Goal: Find contact information: Find contact information

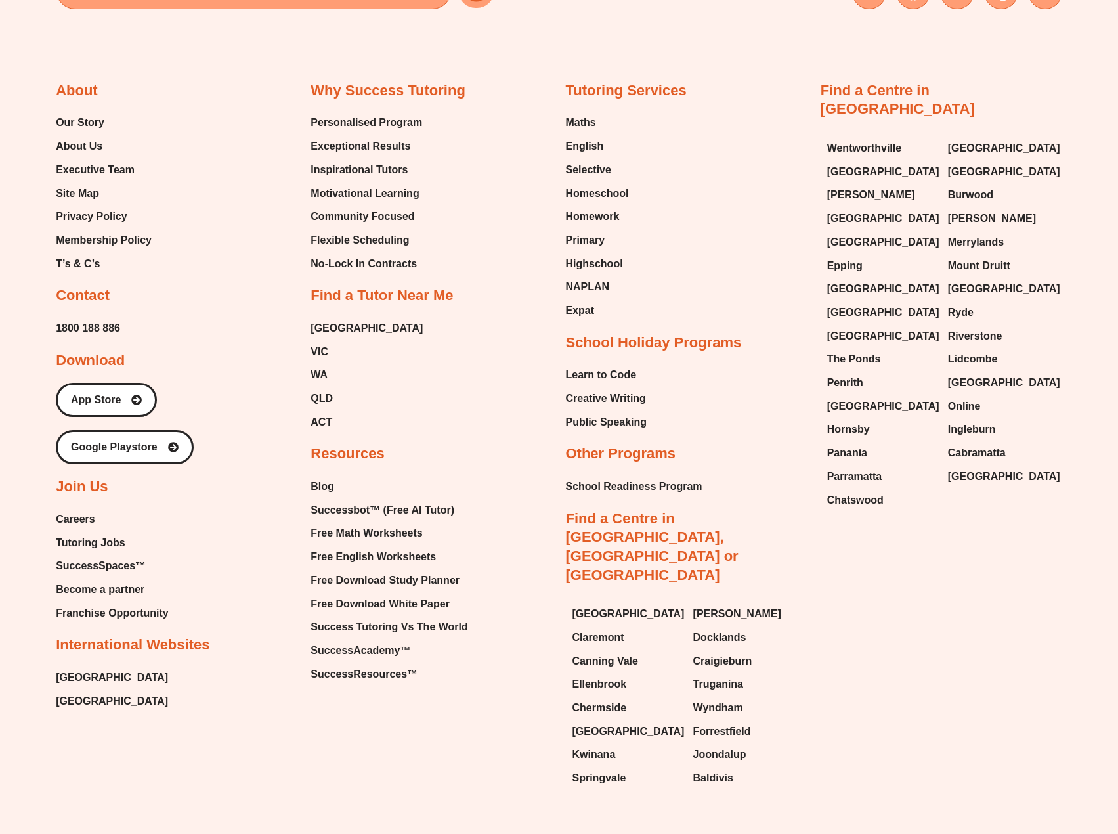
scroll to position [5538, 0]
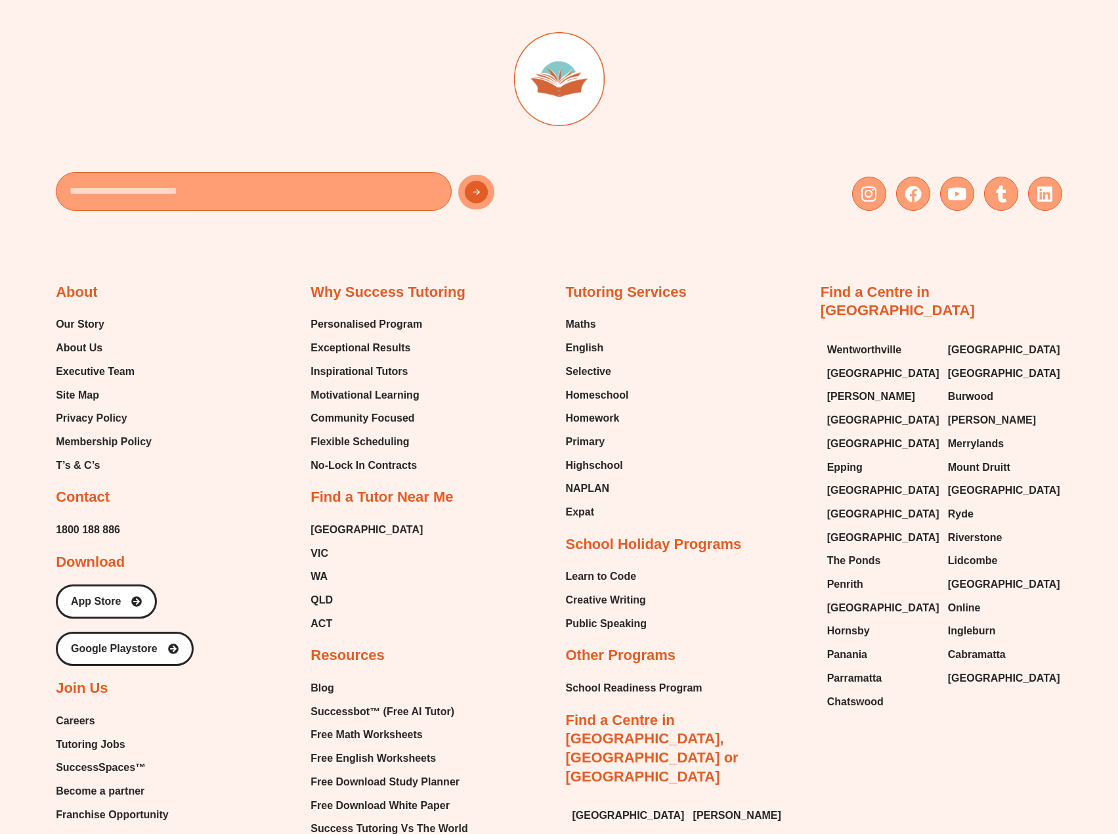
scroll to position [5338, 0]
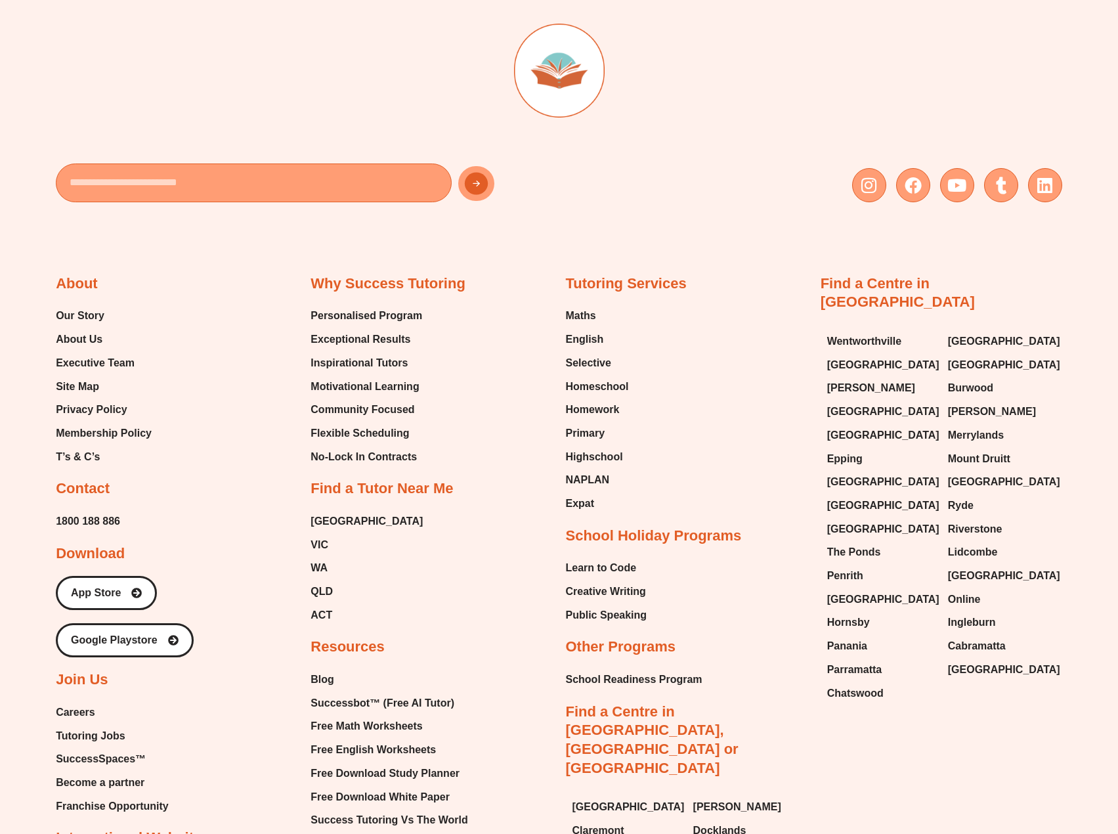
click at [79, 479] on h2 "Contact" at bounding box center [83, 488] width 54 height 19
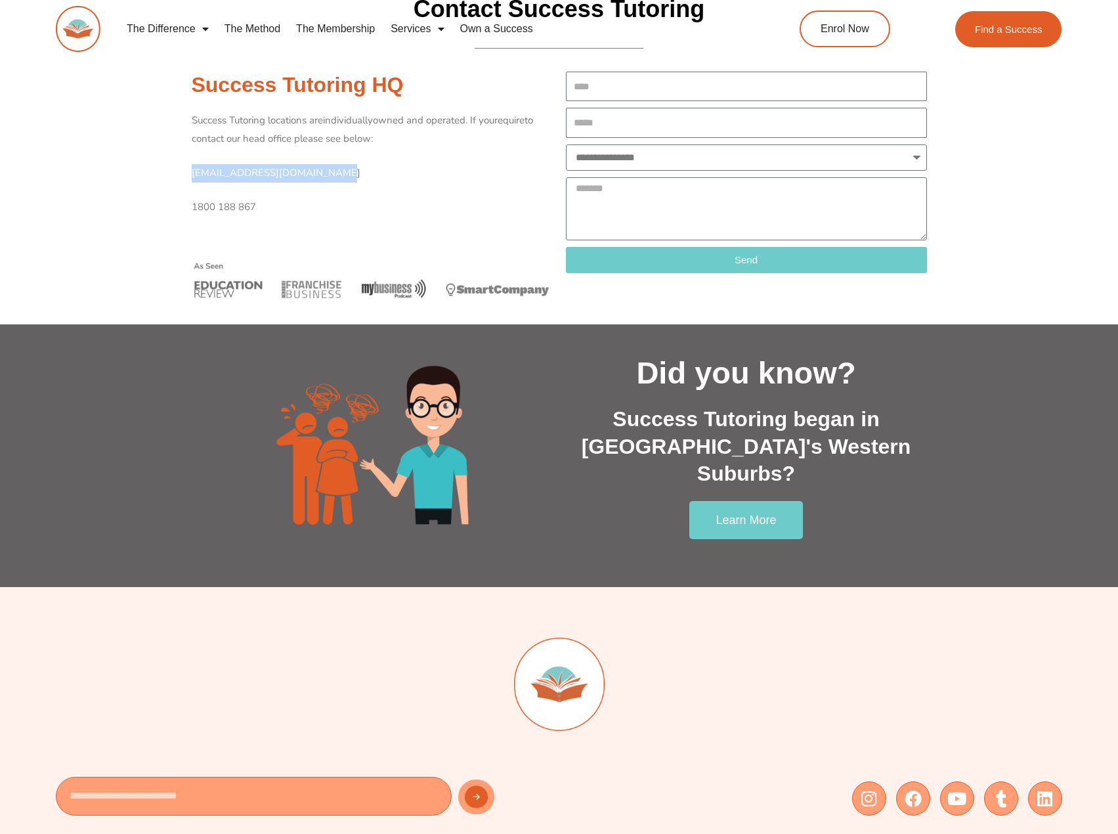
drag, startPoint x: 325, startPoint y: 172, endPoint x: 192, endPoint y: 158, distance: 134.1
click at [192, 158] on div "Success Tutoring locations are individually owned and operated. If you require …" at bounding box center [372, 164] width 361 height 104
copy span "[EMAIL_ADDRESS][DOMAIN_NAME]"
